Goal: Information Seeking & Learning: Learn about a topic

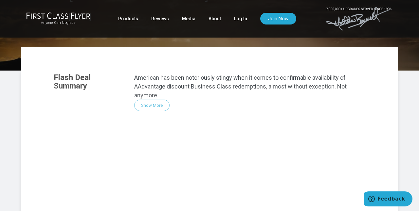
scroll to position [103, 0]
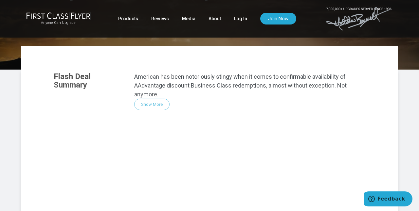
click at [146, 86] on div "Flash Deal Summary American has been notoriously stingy when it comes to confir…" at bounding box center [209, 155] width 325 height 178
click at [148, 87] on div "Flash Deal Summary American has been notoriously stingy when it comes to confir…" at bounding box center [209, 155] width 325 height 178
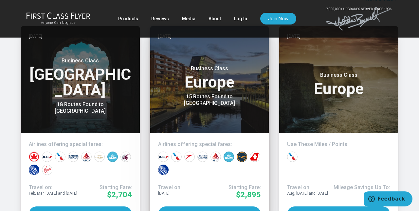
scroll to position [569, 0]
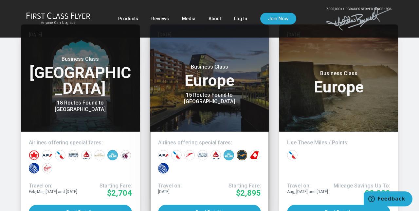
click at [176, 150] on div at bounding box center [176, 155] width 10 height 10
